Goal: Task Accomplishment & Management: Use online tool/utility

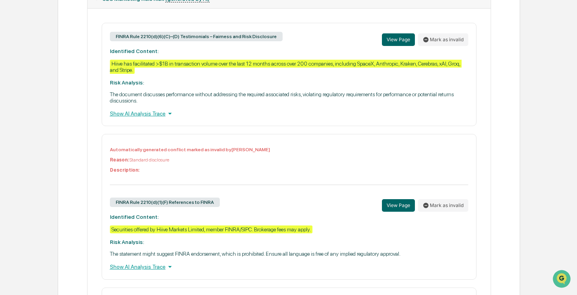
scroll to position [358, 0]
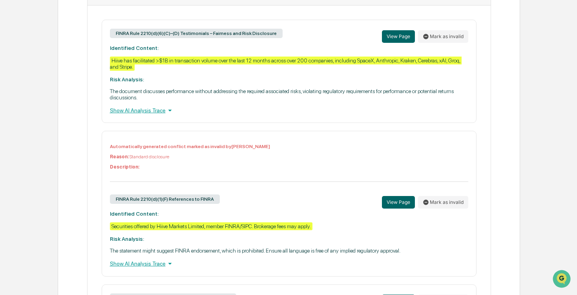
click at [220, 148] on p "Automatically generated conflict marked as invalid by [PERSON_NAME]" at bounding box center [289, 146] width 358 height 5
click at [214, 142] on div "Automatically generated conflict marked as invalid by [PERSON_NAME] Reason: Sta…" at bounding box center [289, 203] width 375 height 145
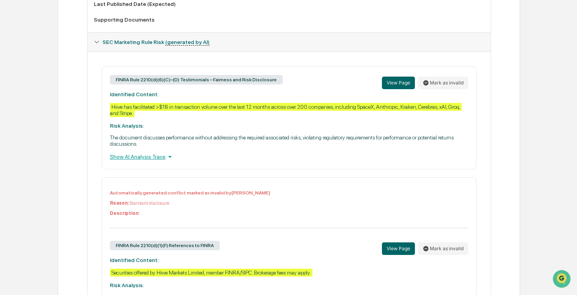
scroll to position [0, 0]
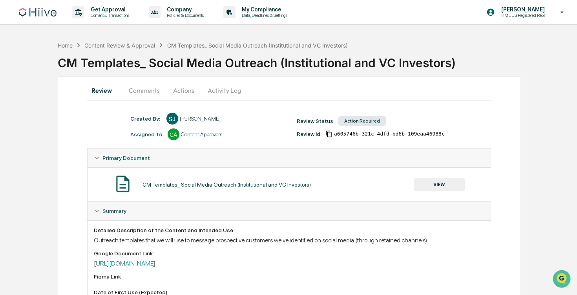
click at [182, 88] on button "Actions" at bounding box center [183, 90] width 35 height 19
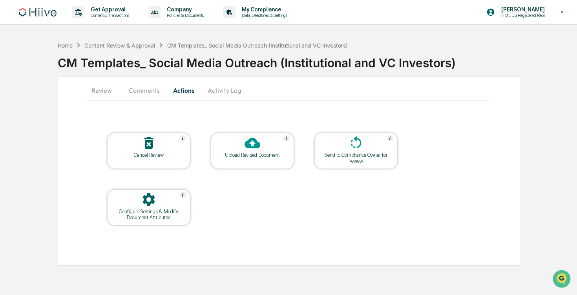
click at [125, 86] on button "Comments" at bounding box center [145, 90] width 44 height 19
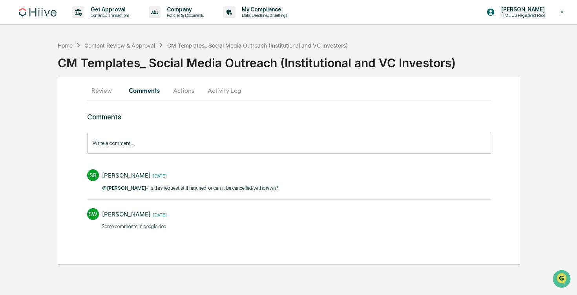
click at [95, 90] on button "Review" at bounding box center [104, 90] width 35 height 19
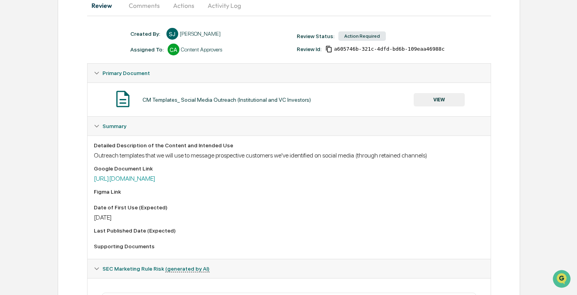
scroll to position [80, 0]
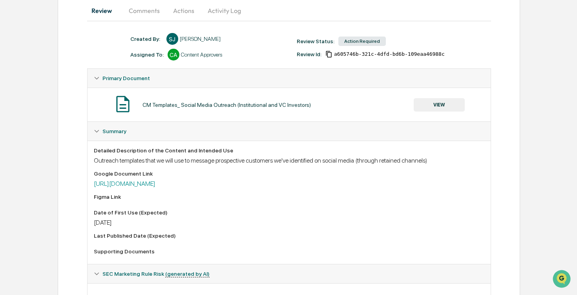
click at [455, 99] on button "VIEW" at bounding box center [439, 104] width 51 height 13
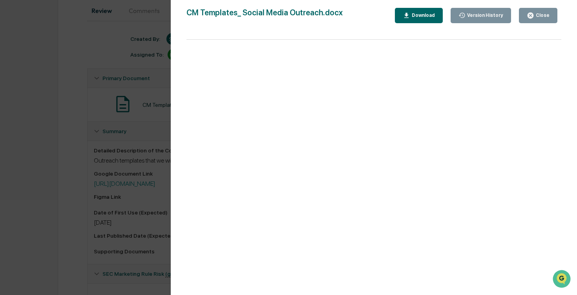
click at [541, 13] on div "Close" at bounding box center [541, 15] width 15 height 5
